Goal: Information Seeking & Learning: Learn about a topic

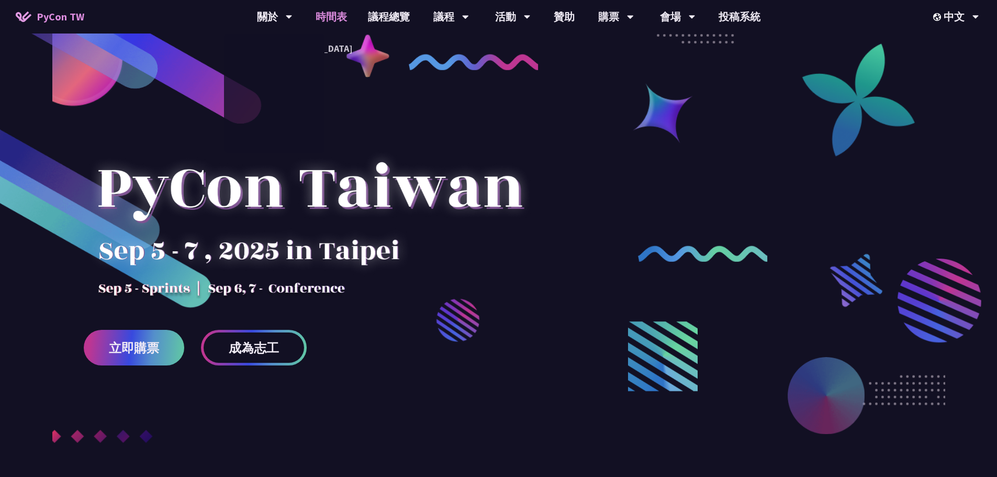
click at [324, 14] on link "時間表" at bounding box center [331, 16] width 52 height 33
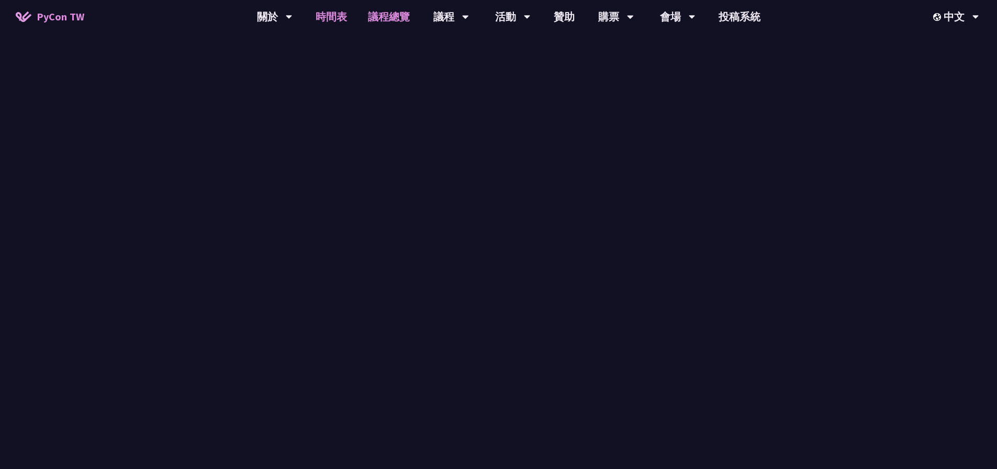
click at [380, 13] on link "議程總覽" at bounding box center [388, 16] width 63 height 33
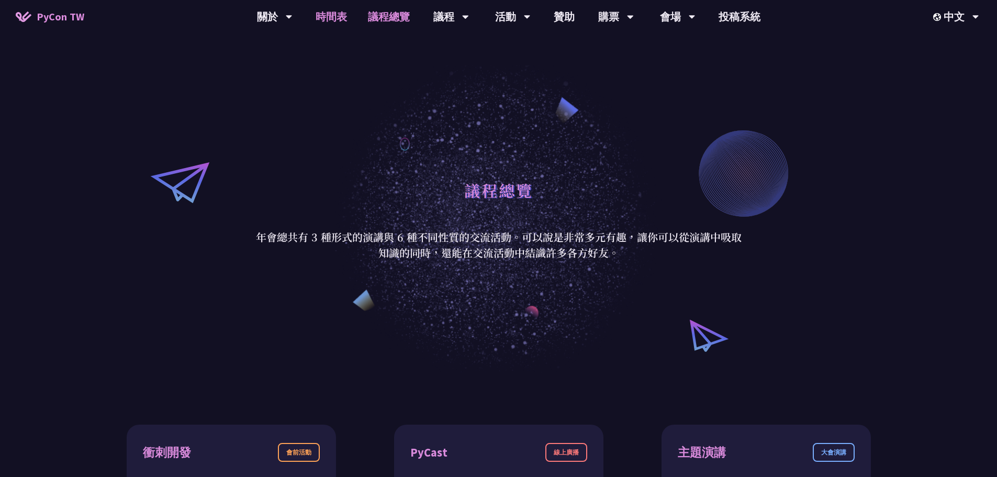
click at [324, 22] on link "時間表" at bounding box center [331, 16] width 52 height 33
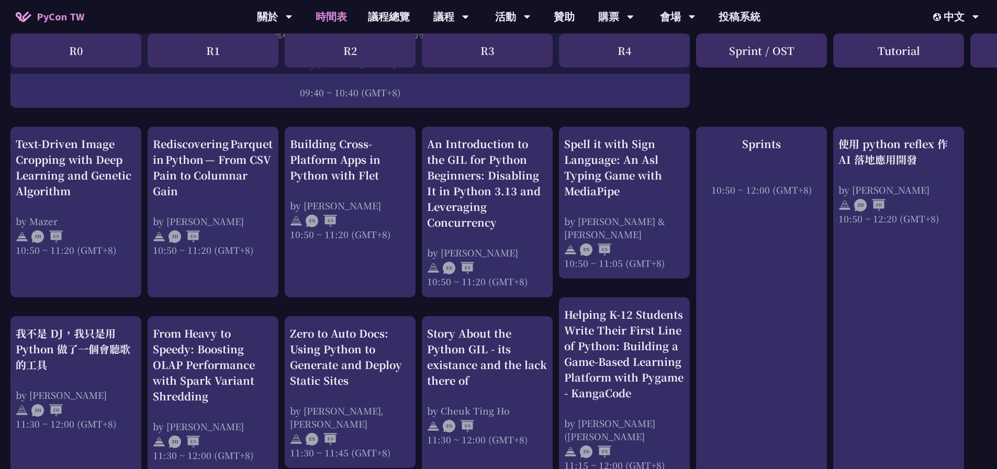
scroll to position [419, 0]
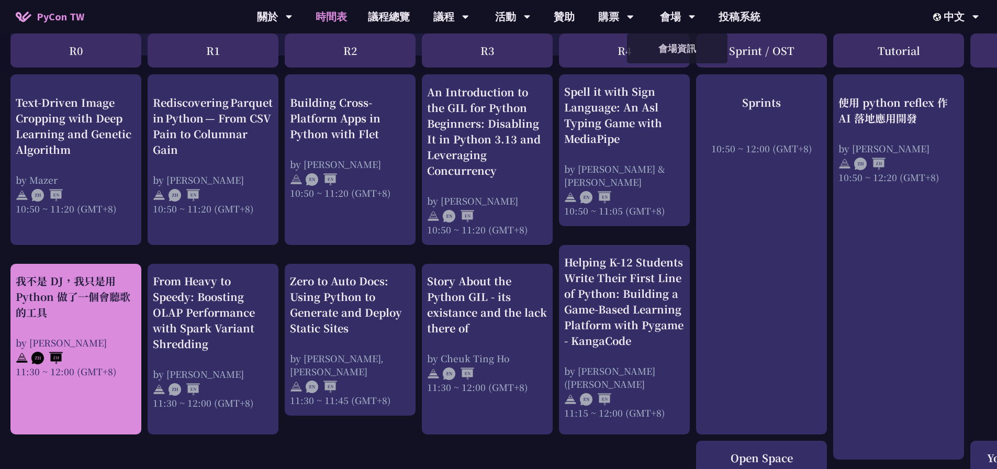
click at [114, 302] on div "我不是 DJ，我只是用 Python 做了一個會聽歌的工具" at bounding box center [76, 296] width 120 height 47
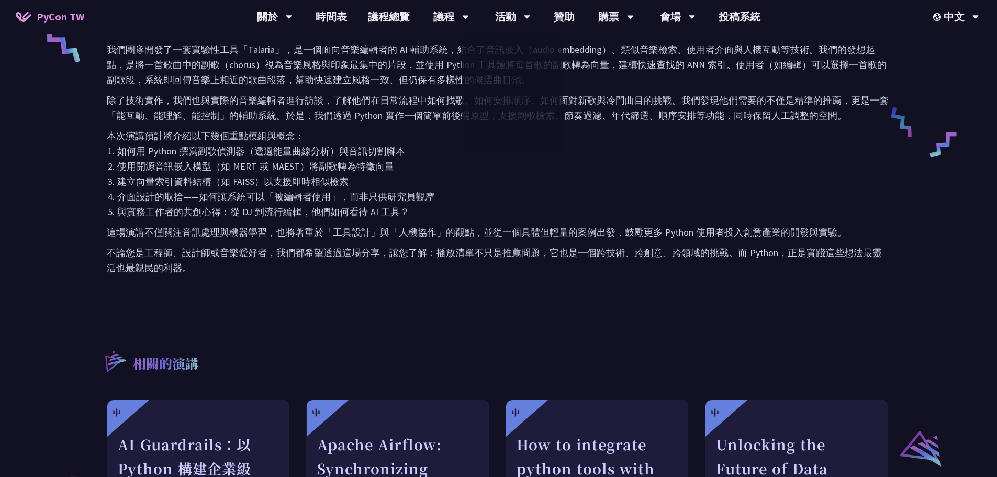
scroll to position [628, 0]
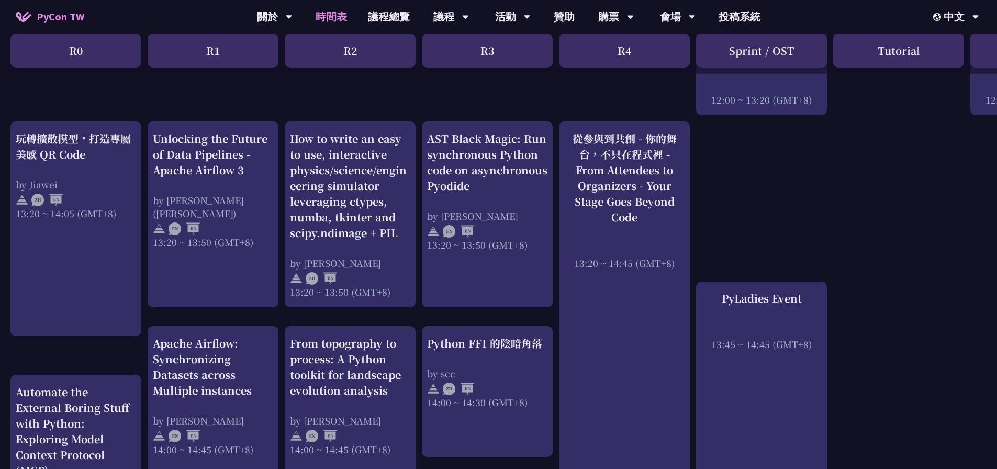
scroll to position [890, 0]
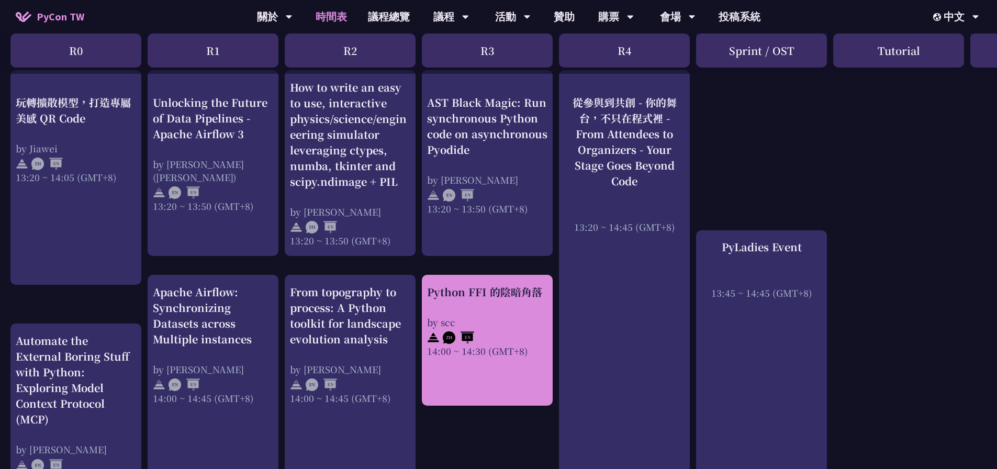
click at [485, 348] on div "14:00 ~ 14:30 (GMT+8)" at bounding box center [487, 350] width 120 height 13
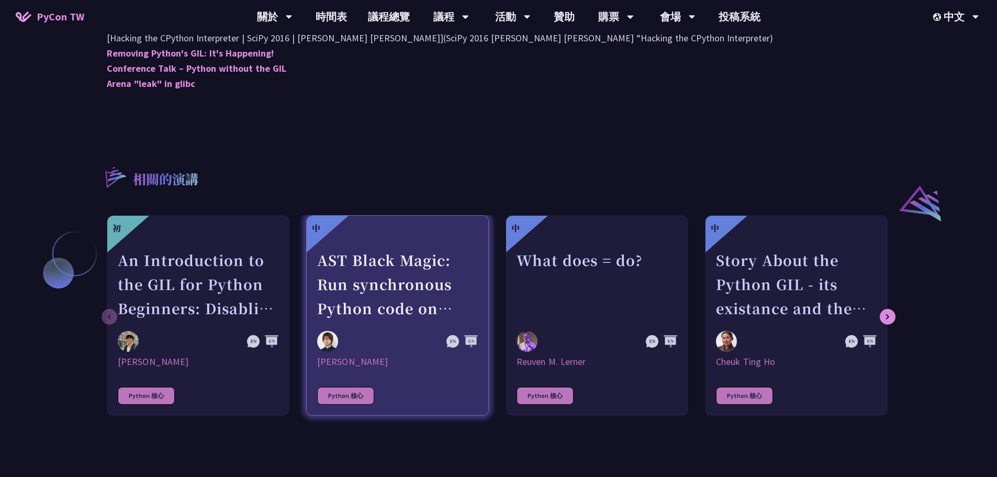
scroll to position [785, 0]
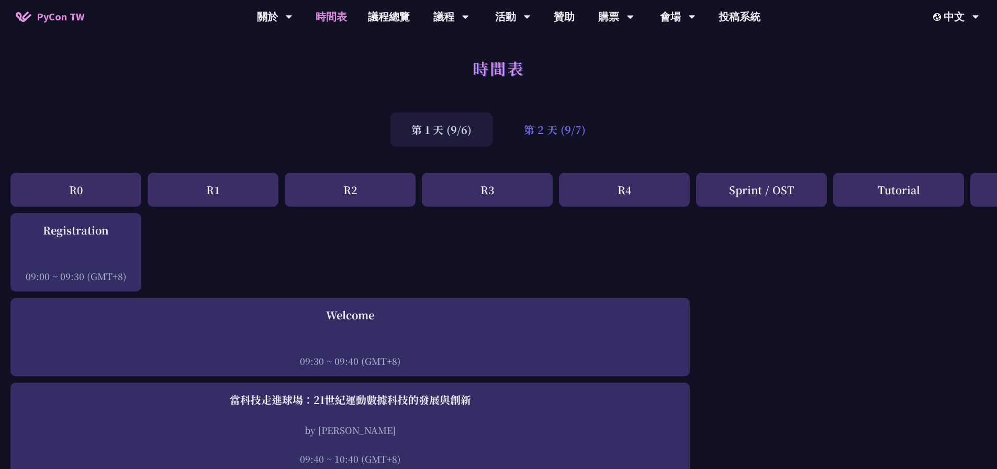
click at [493, 129] on div "第 2 天 (9/7)" at bounding box center [555, 130] width 104 height 34
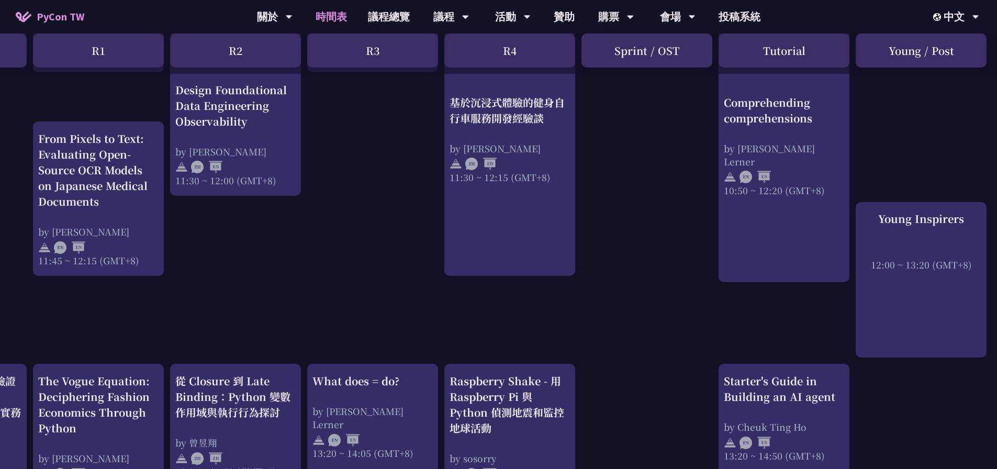
scroll to position [795, 115]
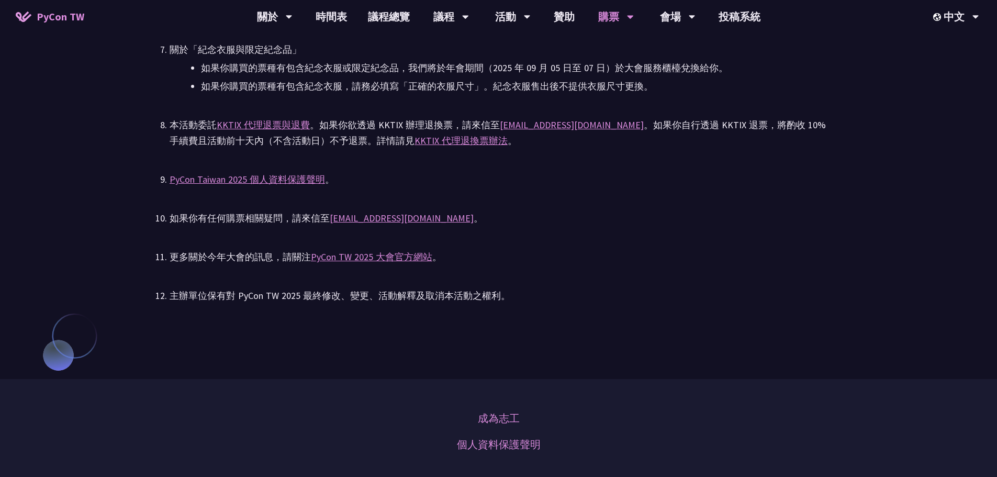
scroll to position [2565, 0]
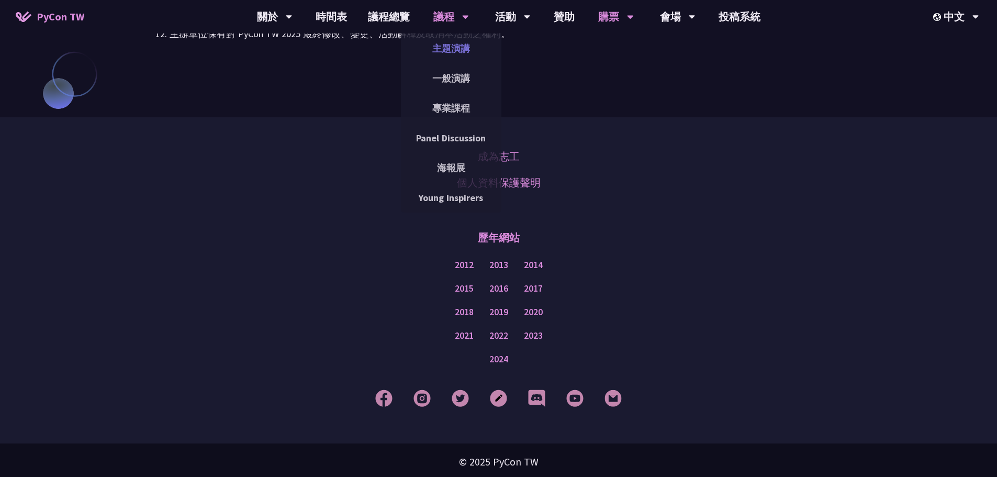
click at [455, 50] on link "主題演講" at bounding box center [451, 48] width 100 height 25
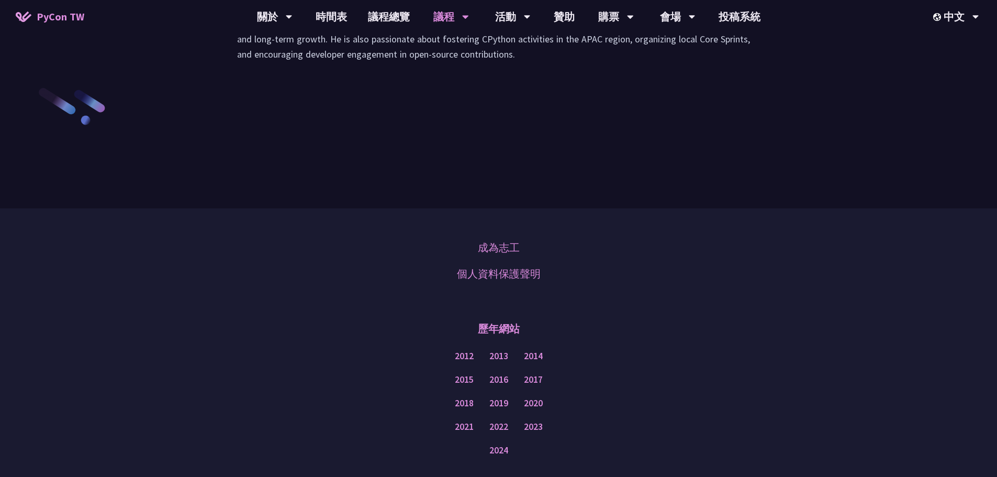
scroll to position [1465, 0]
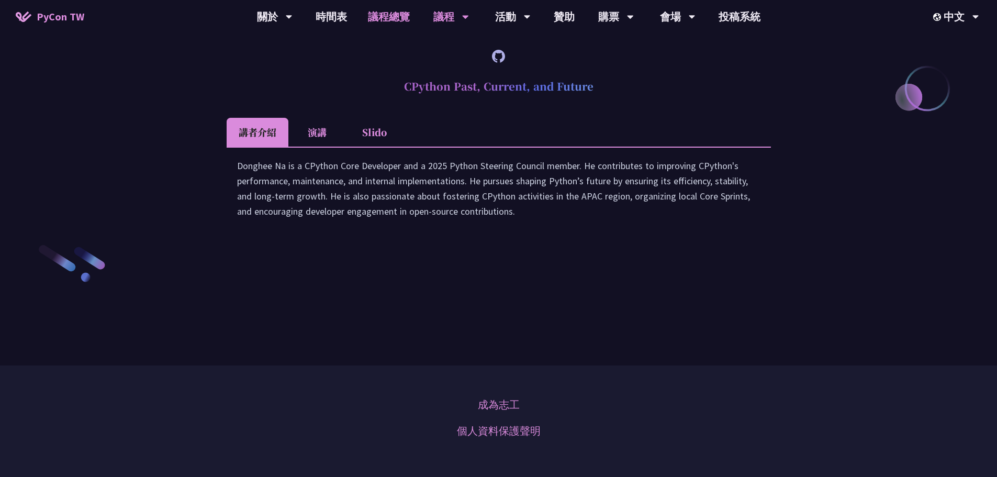
click at [407, 20] on link "議程總覽" at bounding box center [388, 16] width 63 height 33
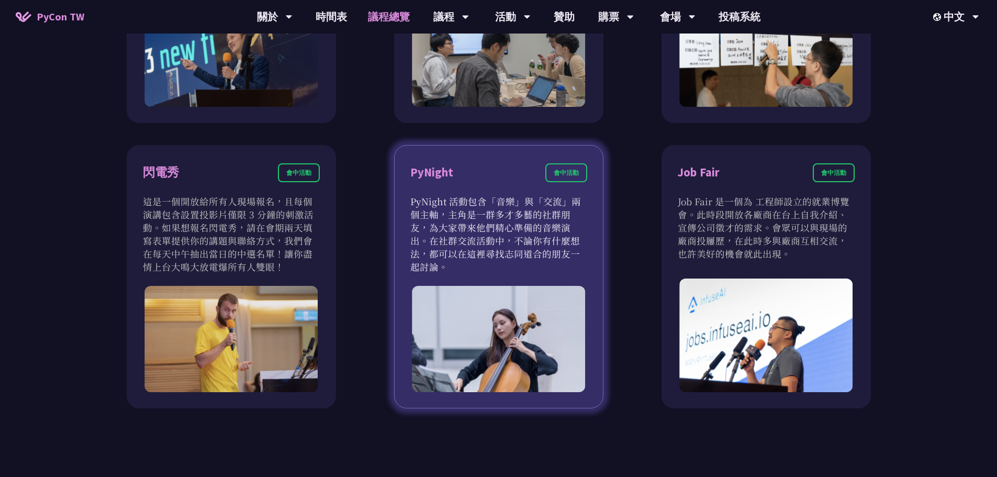
scroll to position [942, 0]
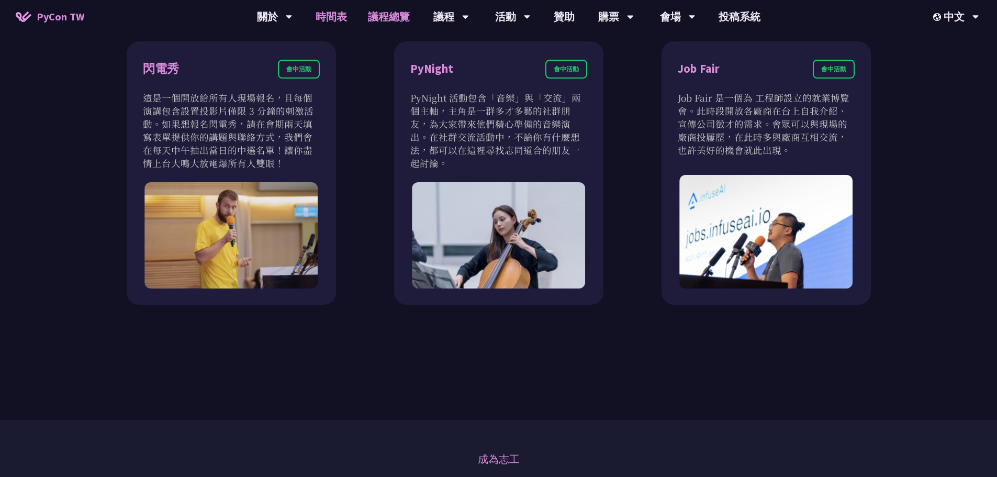
click at [337, 21] on link "時間表" at bounding box center [331, 16] width 52 height 33
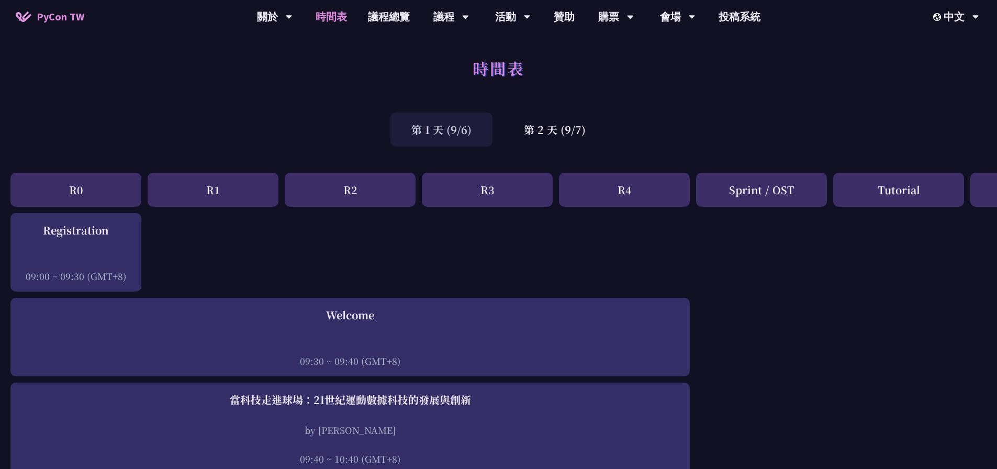
drag, startPoint x: 744, startPoint y: 215, endPoint x: 869, endPoint y: 225, distance: 125.0
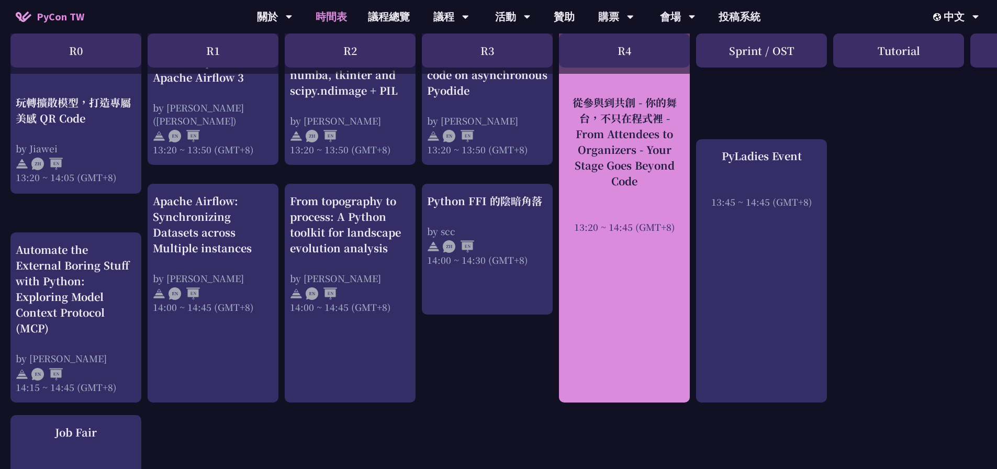
scroll to position [838, 0]
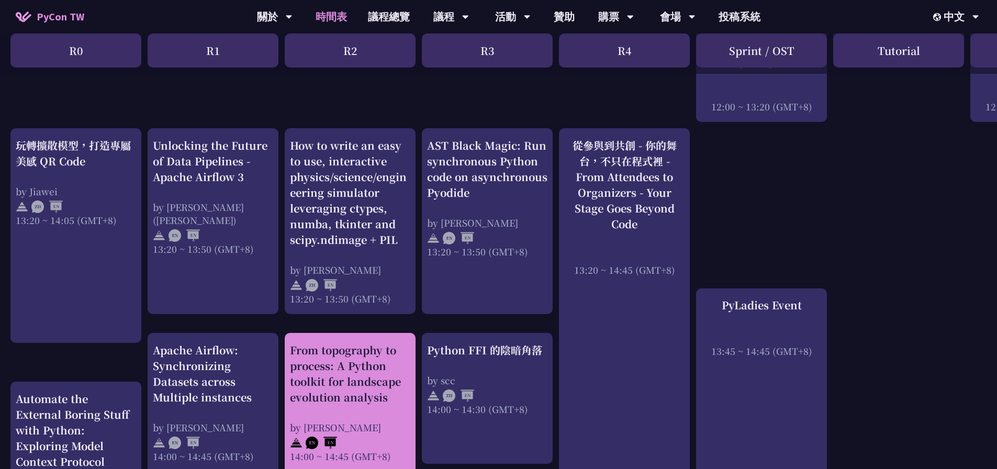
click at [353, 364] on div "From topography to process: A Python toolkit for landscape evolution analysis" at bounding box center [350, 373] width 120 height 63
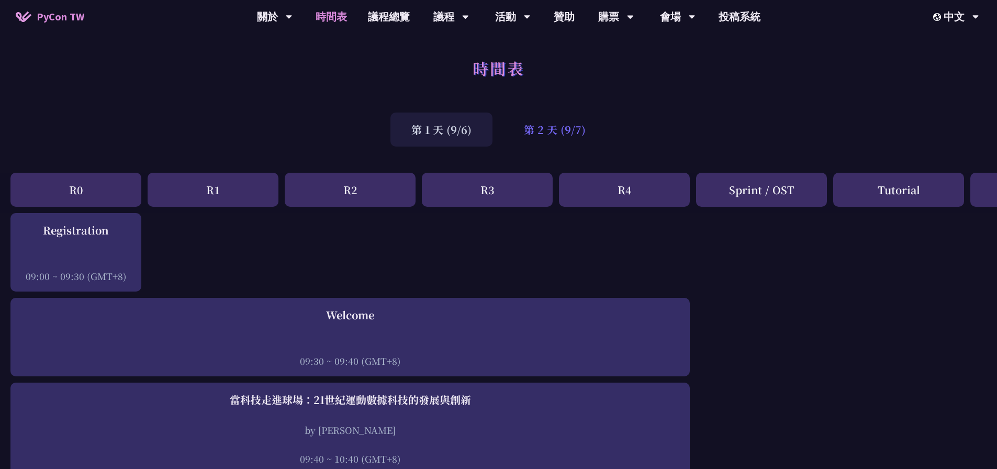
click at [546, 134] on div "第 2 天 (9/7)" at bounding box center [555, 130] width 104 height 34
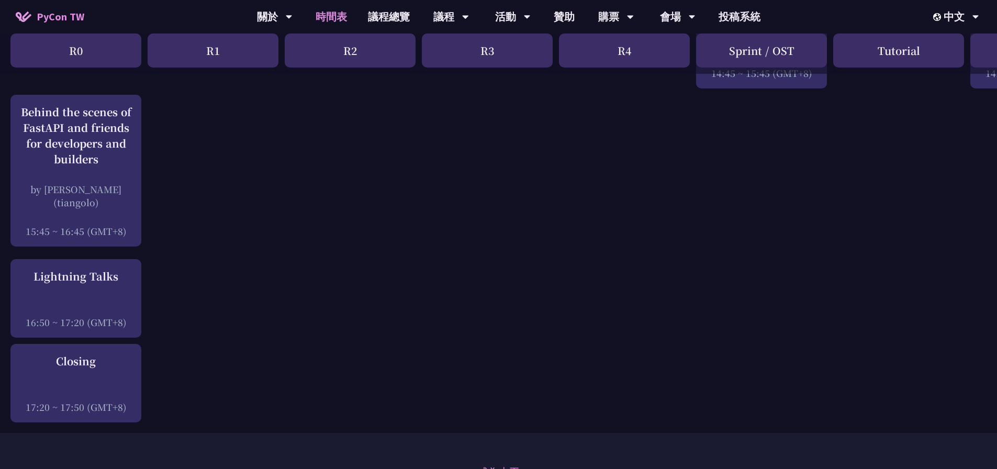
scroll to position [1465, 0]
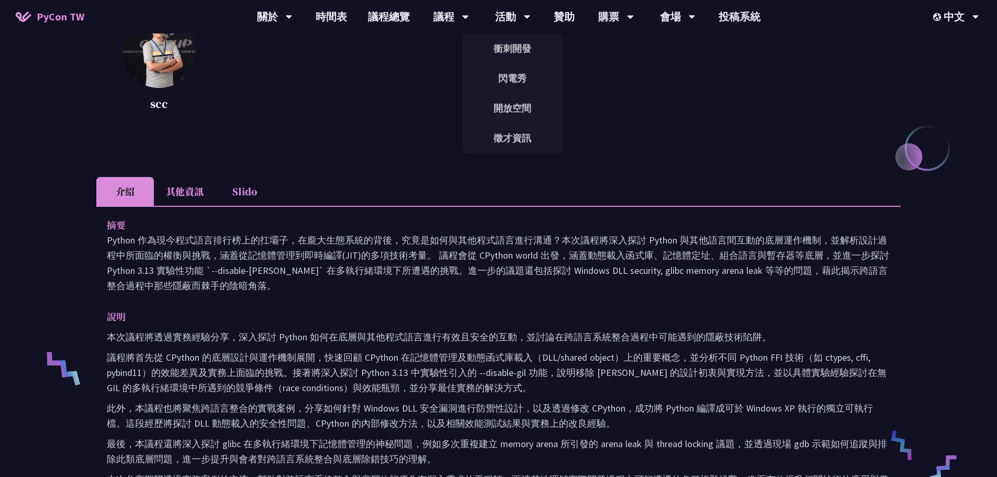
scroll to position [262, 0]
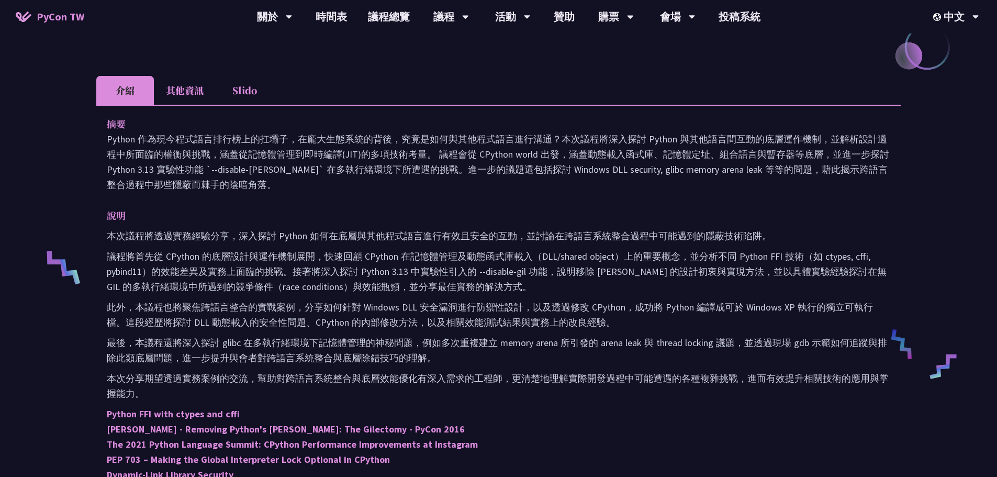
click at [169, 92] on li "其他資訊" at bounding box center [185, 90] width 62 height 29
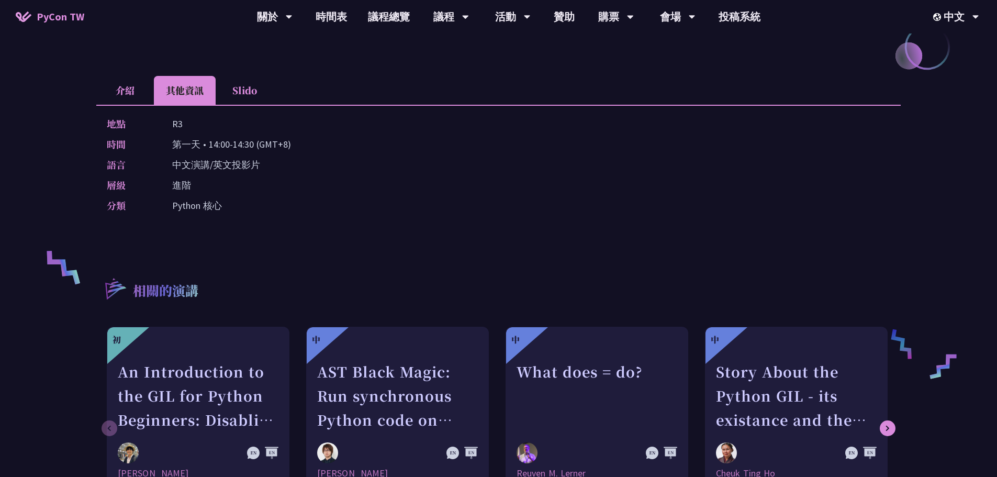
click at [255, 105] on div "介紹 其他資訊 Slido 摘要 Python 作為現今程式語言排行榜上的扛壩子，在龐大生態系統的背後，究竟是如何與其他程式語言進行溝通？本次議程將深入探討 …" at bounding box center [498, 152] width 804 height 153
click at [254, 97] on li "Slido" at bounding box center [245, 90] width 58 height 29
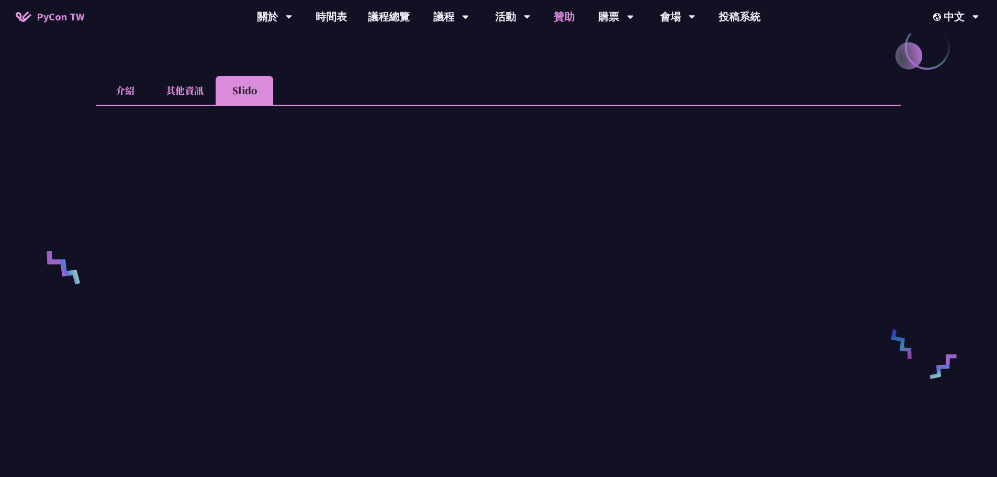
click at [563, 16] on link "贊助" at bounding box center [564, 16] width 42 height 33
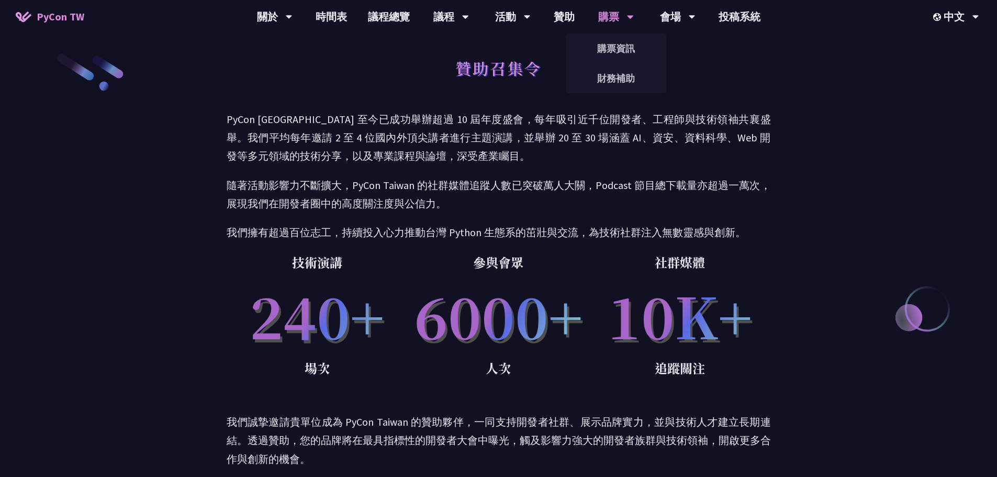
click at [609, 18] on div "購票" at bounding box center [616, 16] width 36 height 33
click at [616, 46] on link "購票資訊" at bounding box center [616, 48] width 100 height 25
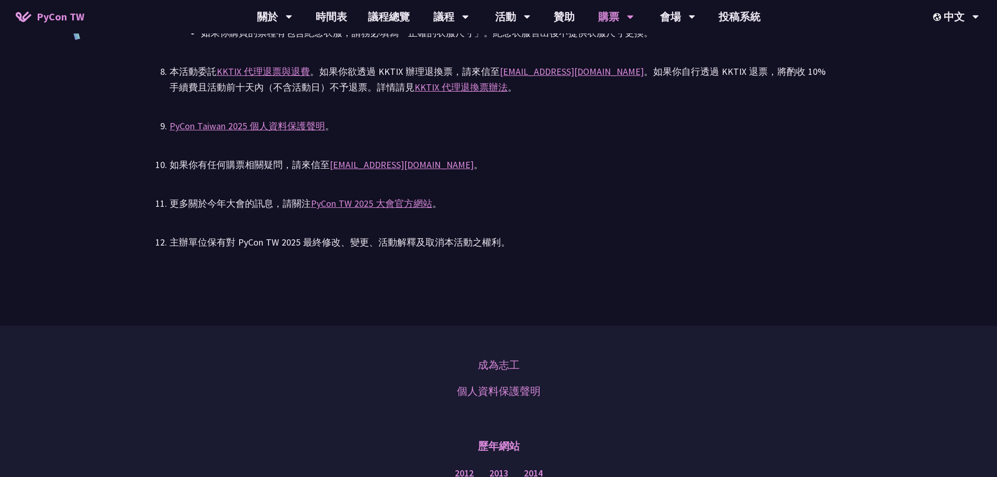
scroll to position [2250, 0]
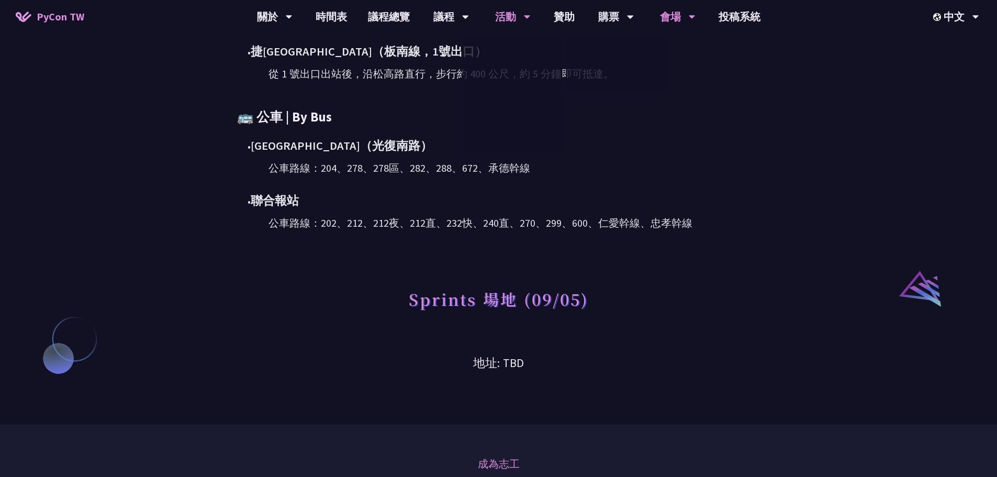
scroll to position [587, 0]
